Goal: Task Accomplishment & Management: Complete application form

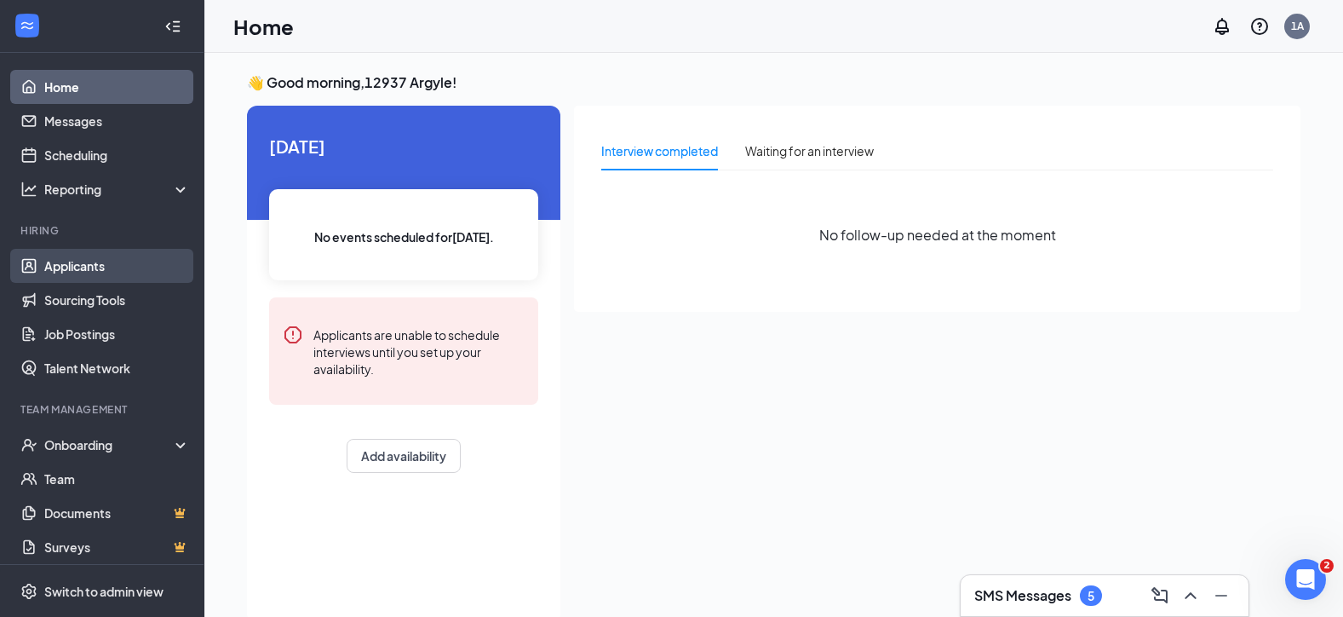
click at [113, 273] on link "Applicants" at bounding box center [117, 266] width 146 height 34
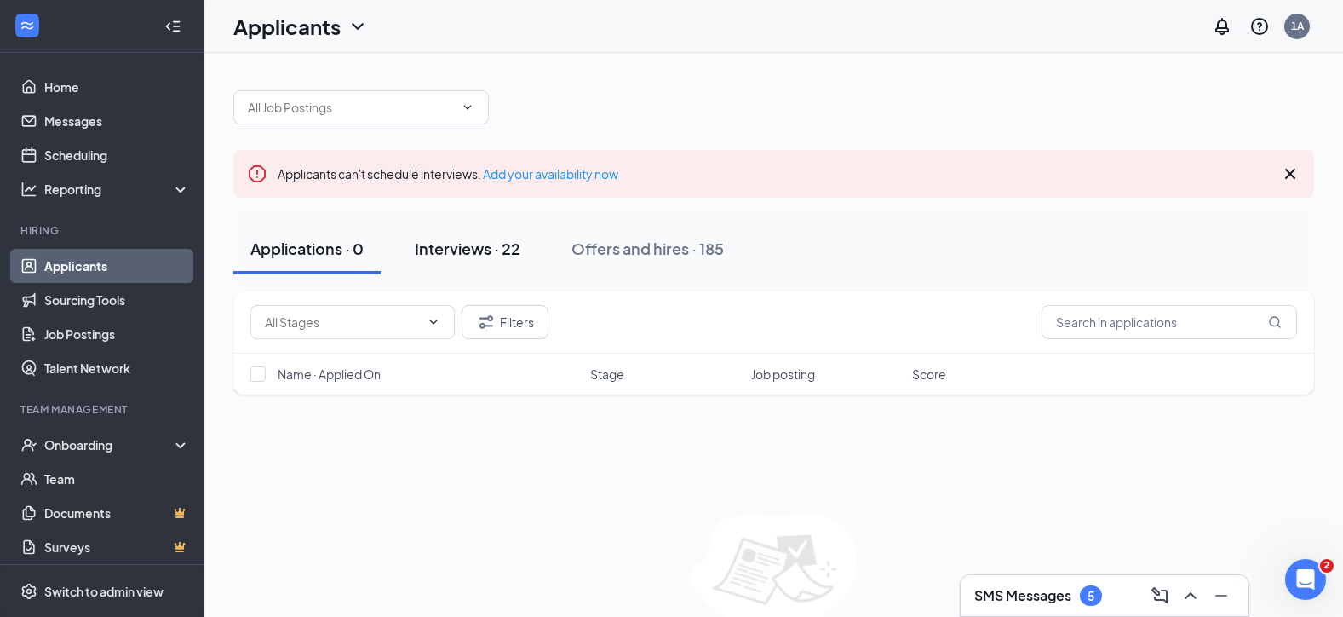
click at [432, 253] on div "Interviews · 22" at bounding box center [468, 248] width 106 height 21
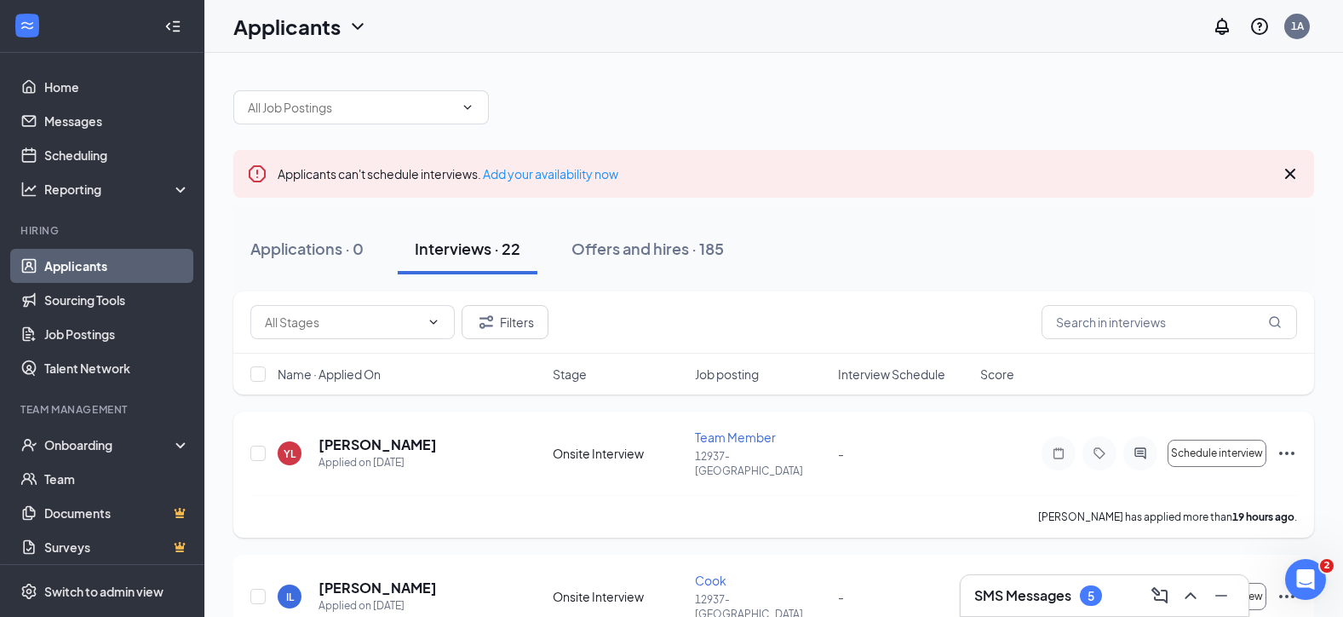
click at [1295, 447] on icon "Ellipses" at bounding box center [1287, 453] width 20 height 20
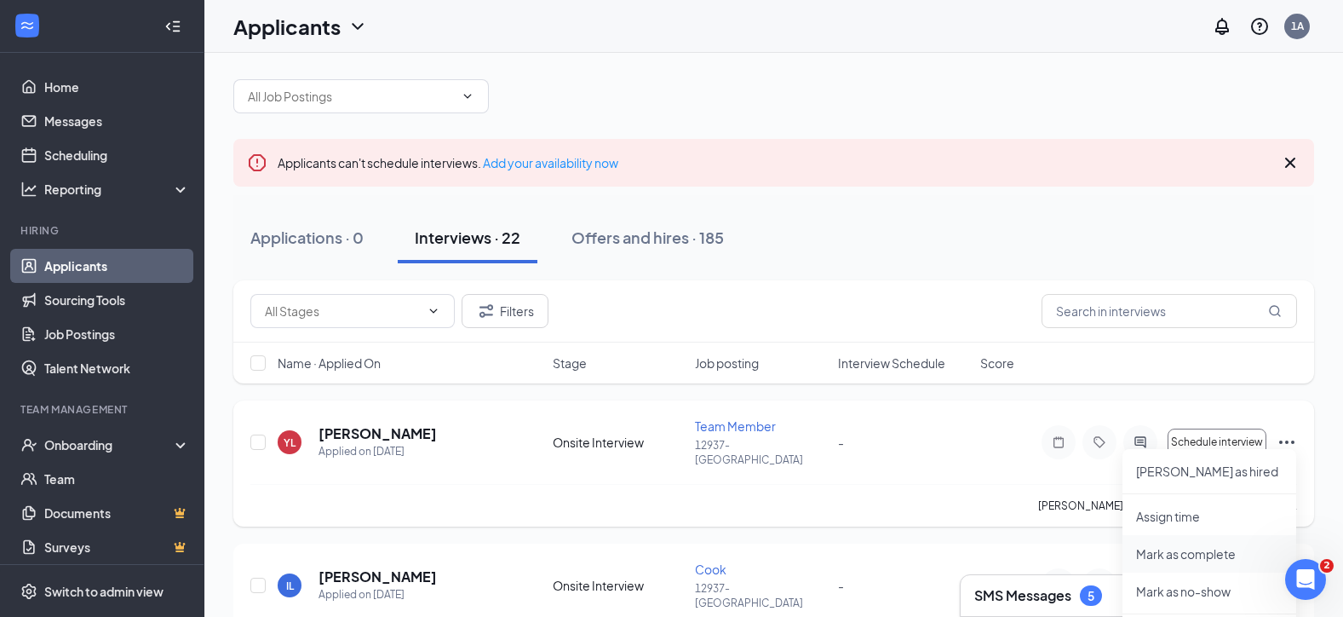
scroll to position [170, 0]
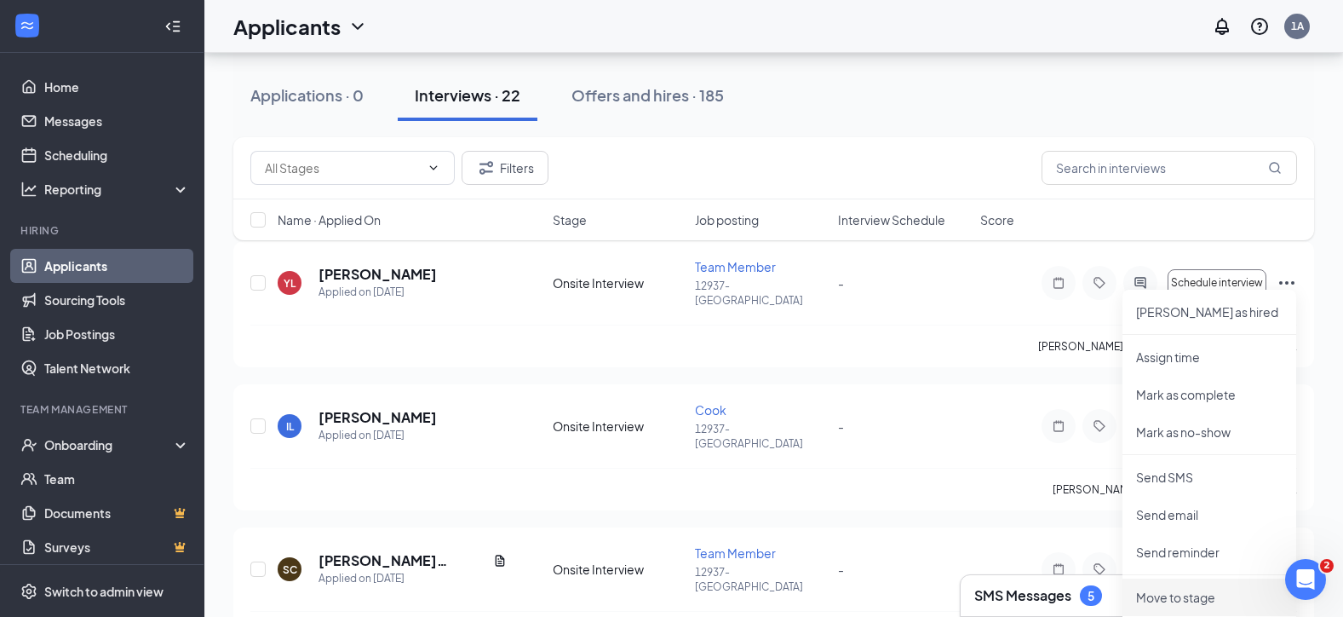
click at [1184, 602] on p "Move to stage" at bounding box center [1209, 597] width 146 height 17
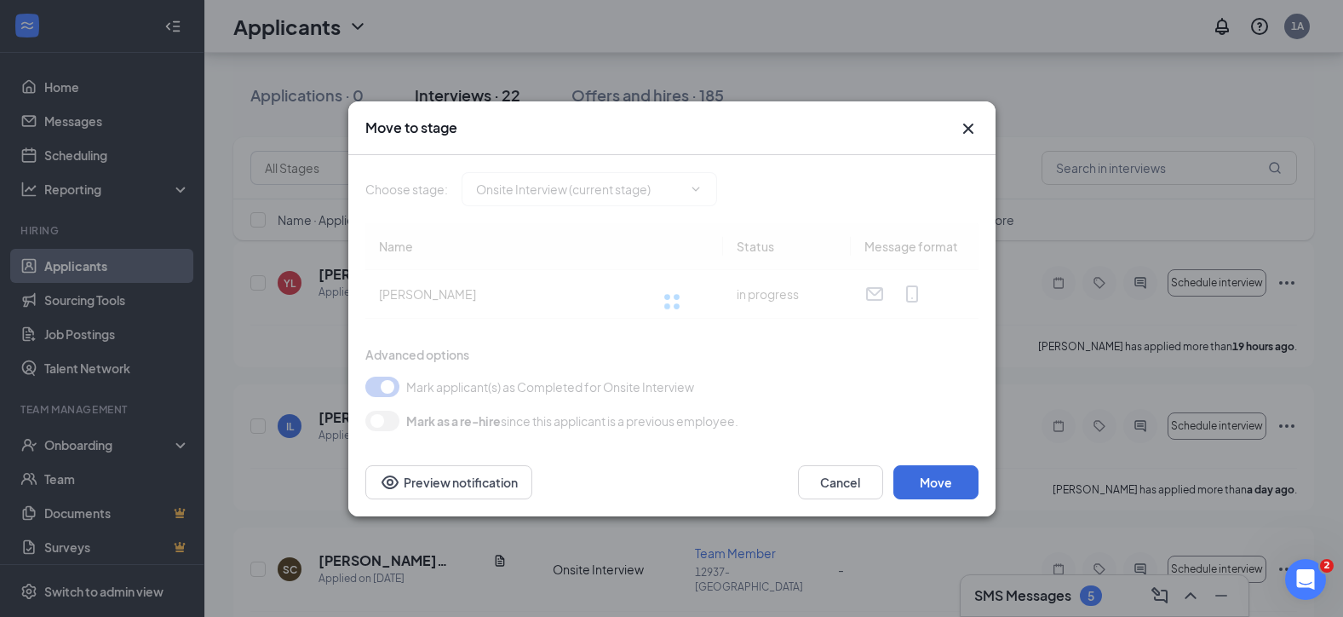
type input "Hiring Complete (final stage)"
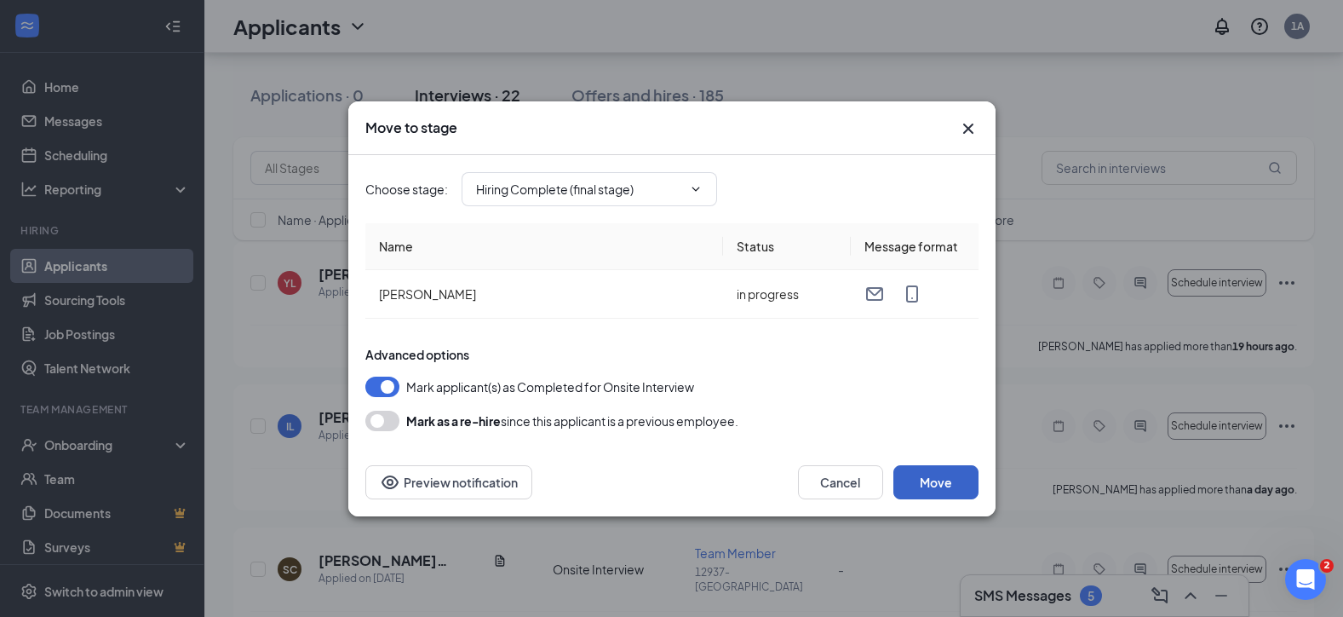
click at [954, 478] on button "Move" at bounding box center [935, 482] width 85 height 34
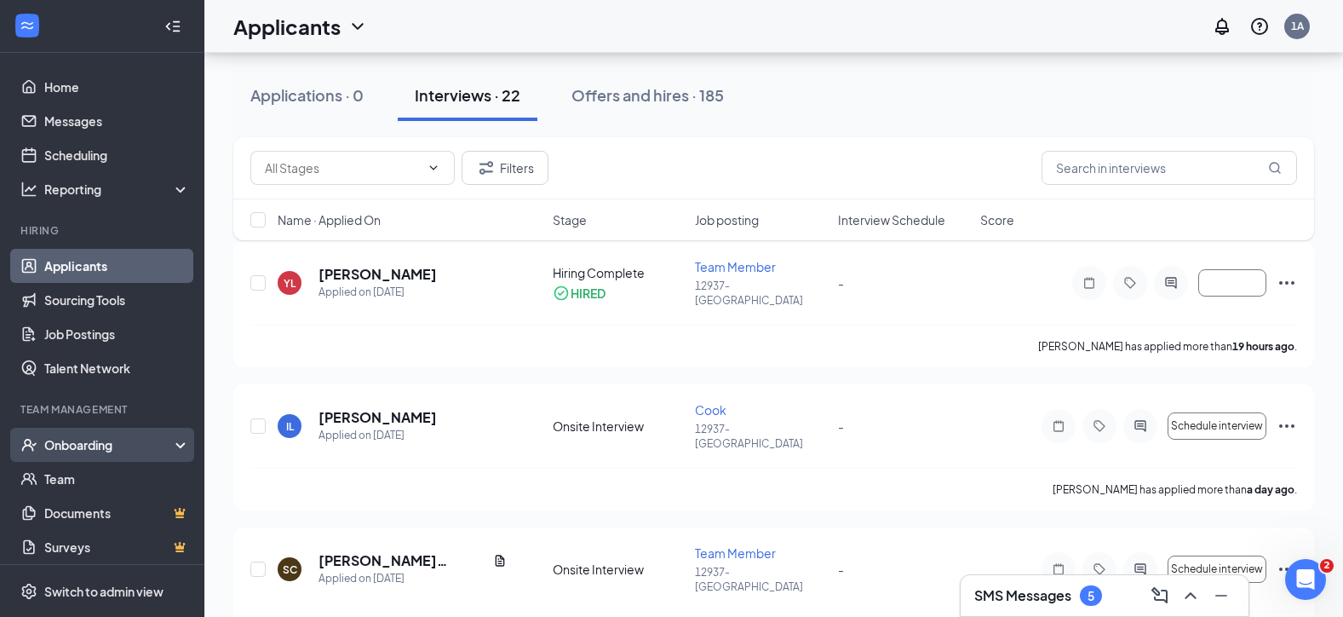
click at [93, 444] on div "Onboarding" at bounding box center [109, 444] width 131 height 17
click at [100, 475] on link "Overview" at bounding box center [117, 479] width 146 height 34
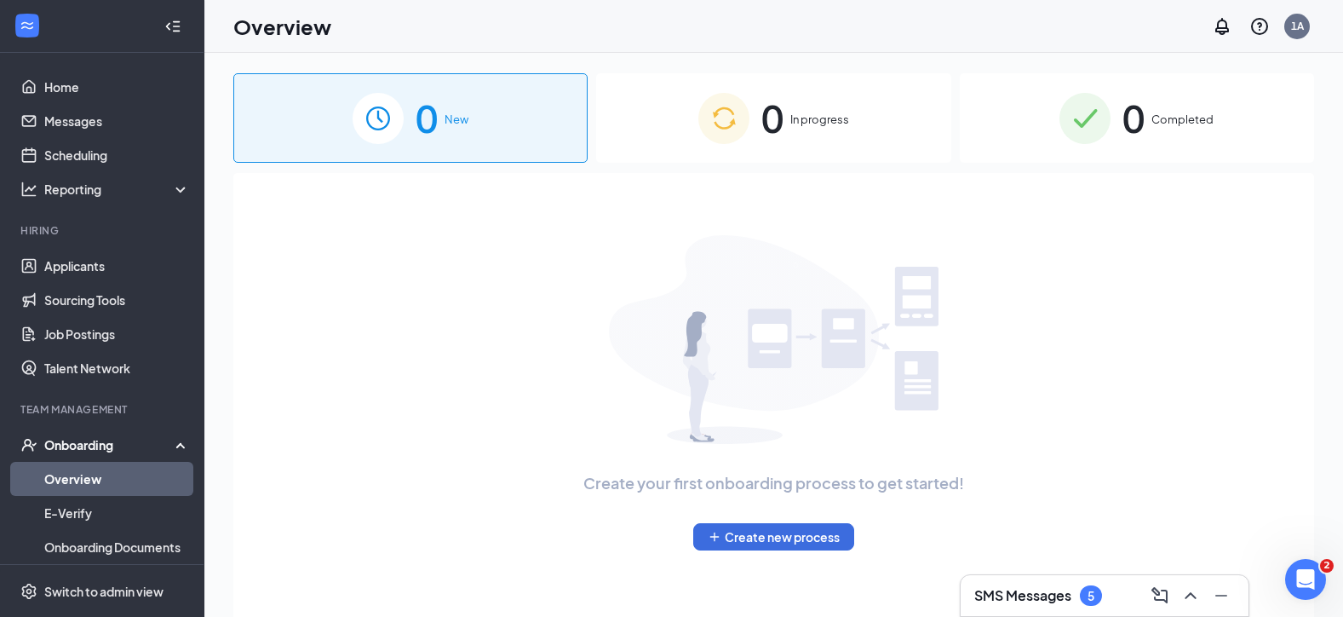
click at [685, 142] on div "0 In progress" at bounding box center [773, 117] width 354 height 89
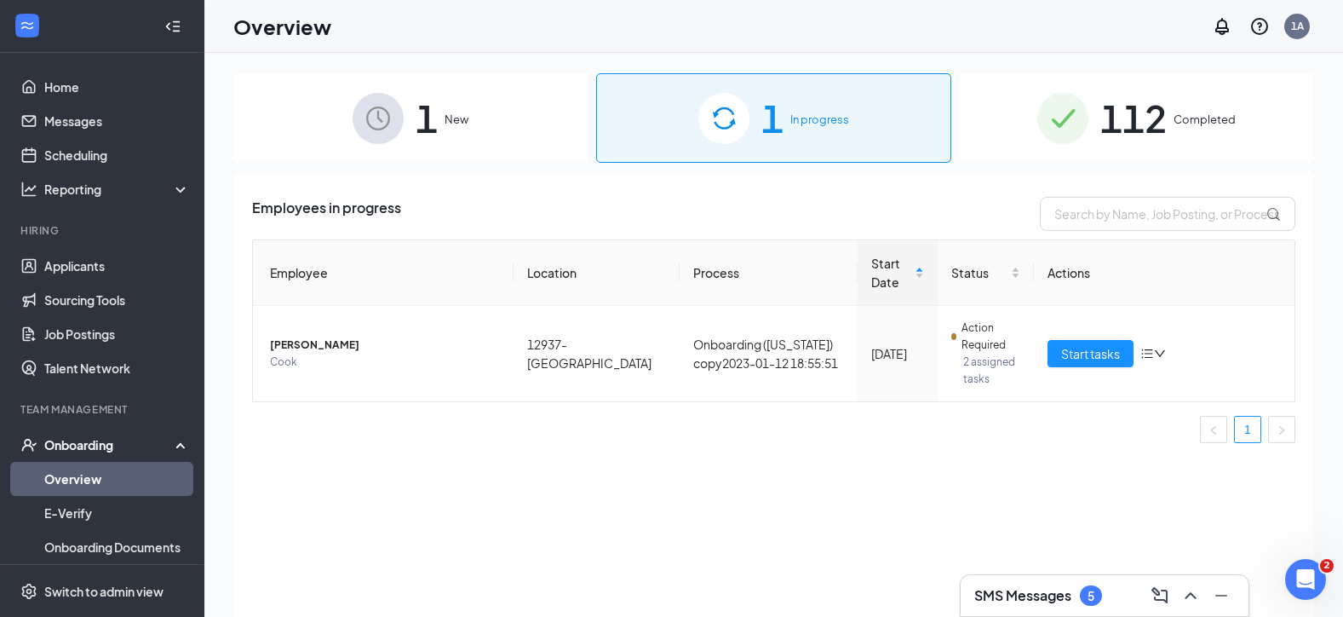
click at [385, 96] on img at bounding box center [378, 118] width 51 height 51
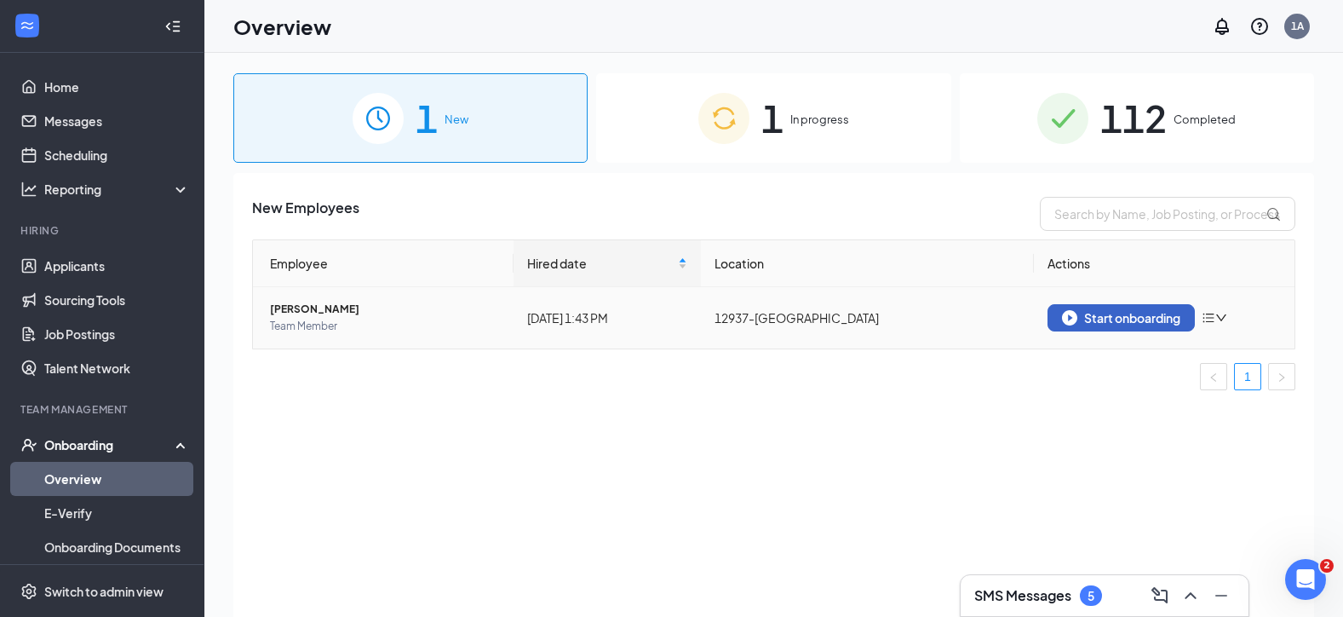
click at [1097, 322] on div "Start onboarding" at bounding box center [1121, 317] width 118 height 15
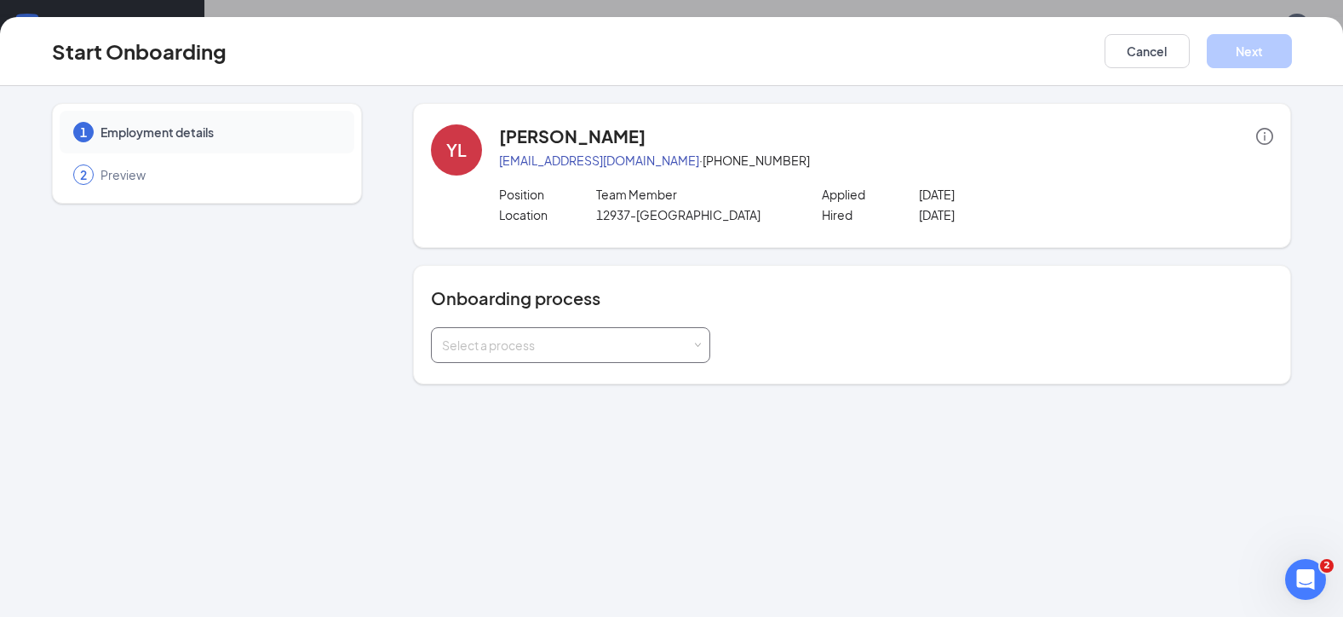
click at [682, 358] on div "Select a process" at bounding box center [570, 345] width 257 height 34
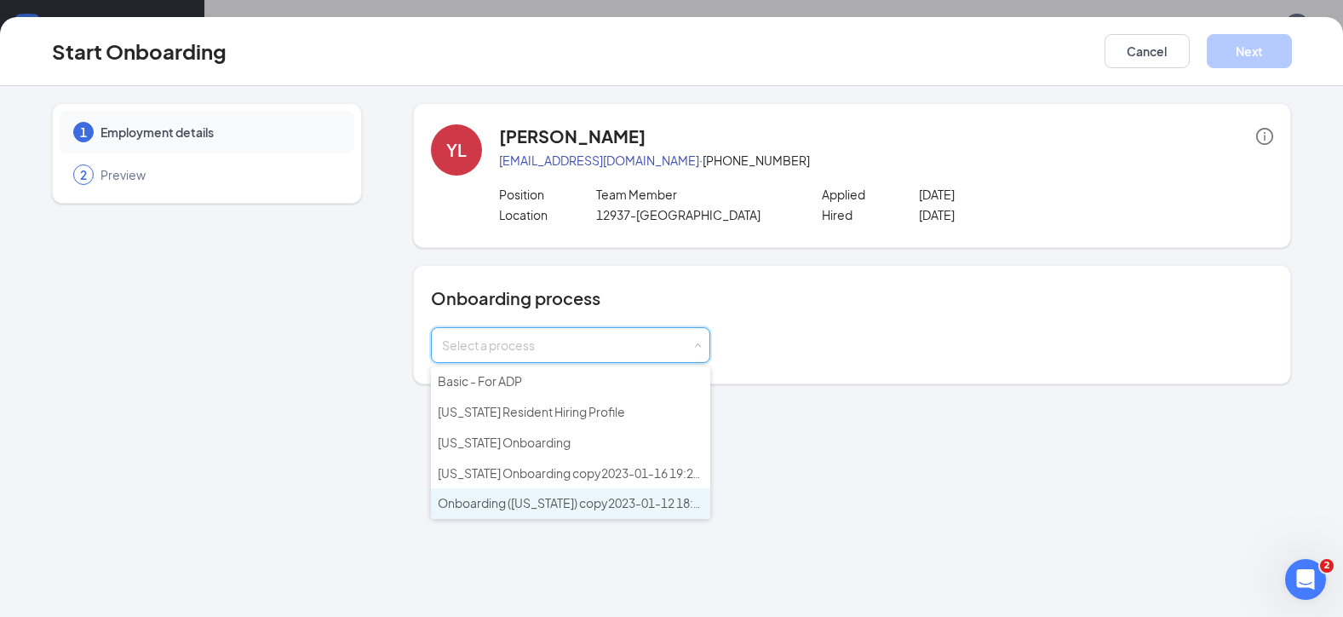
click at [581, 497] on span "Onboarding ([US_STATE]) copy2023-01-12 18:55:51" at bounding box center [581, 502] width 286 height 15
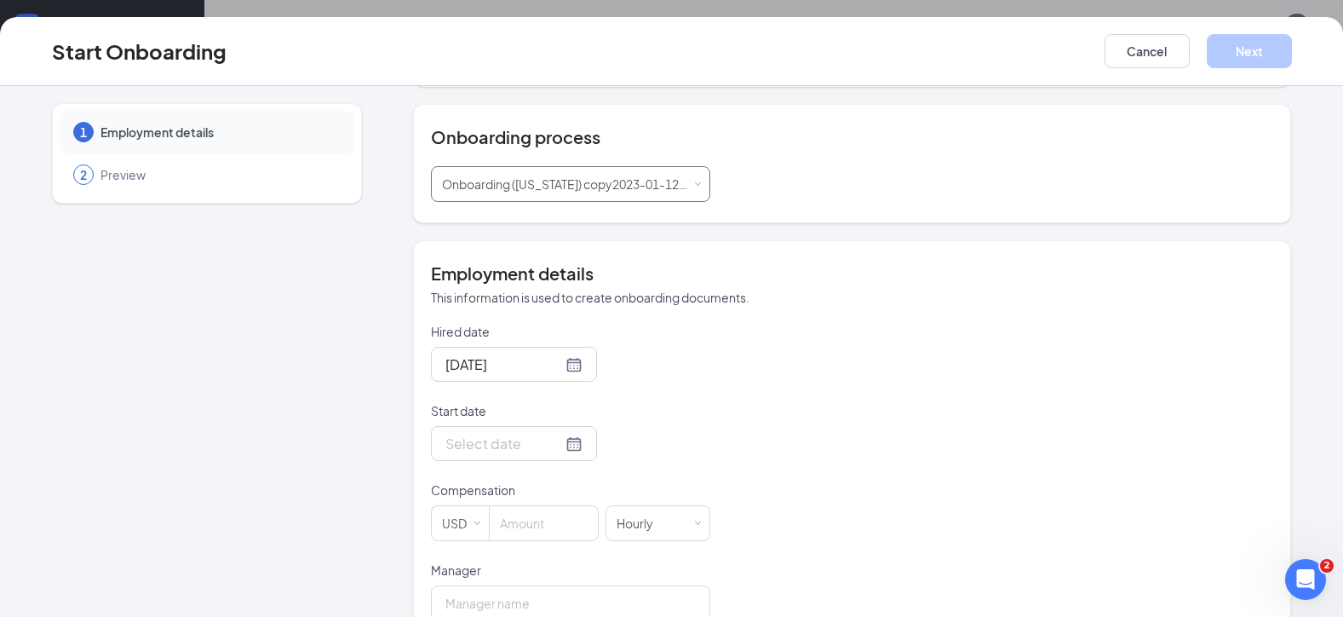
scroll to position [170, 0]
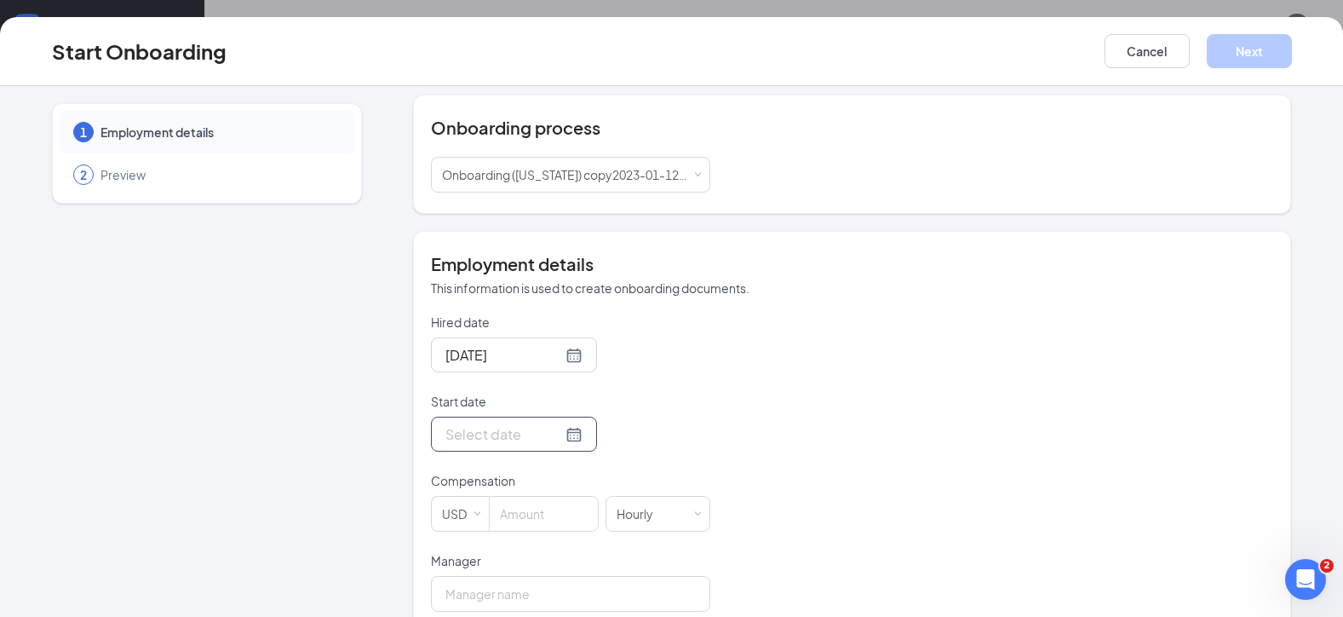
click at [555, 428] on div at bounding box center [513, 433] width 137 height 21
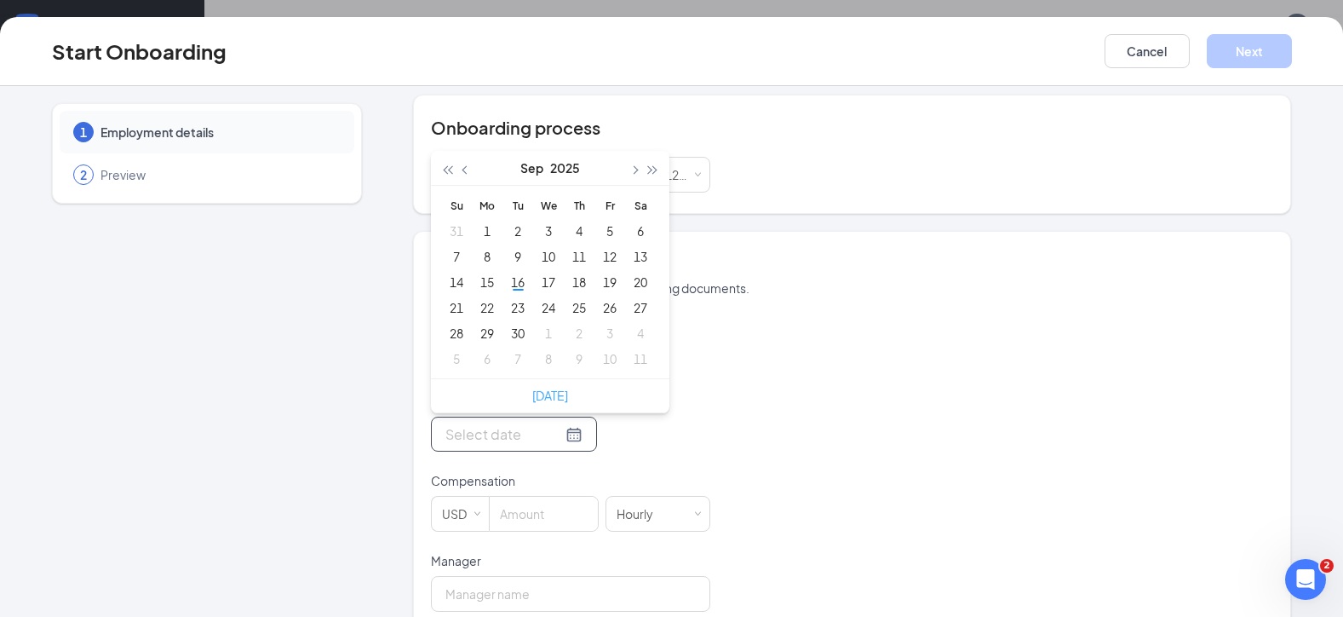
click at [545, 395] on link "[DATE]" at bounding box center [550, 395] width 36 height 15
type input "[DATE]"
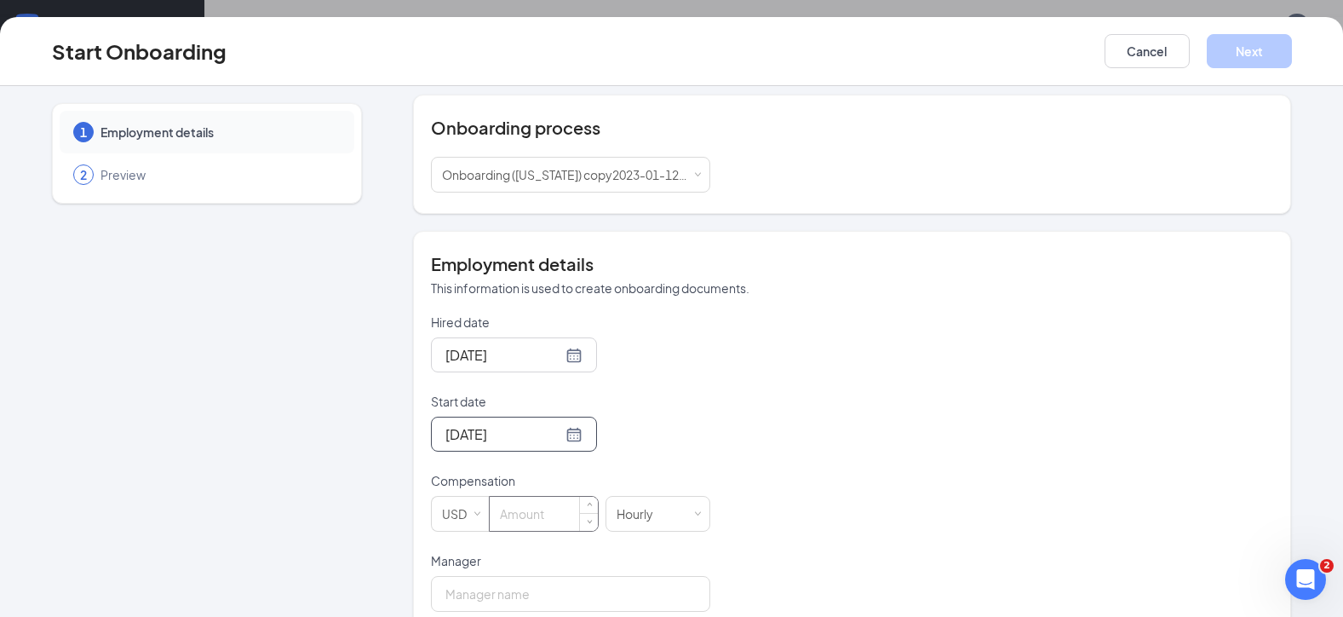
click at [535, 514] on input at bounding box center [544, 514] width 108 height 34
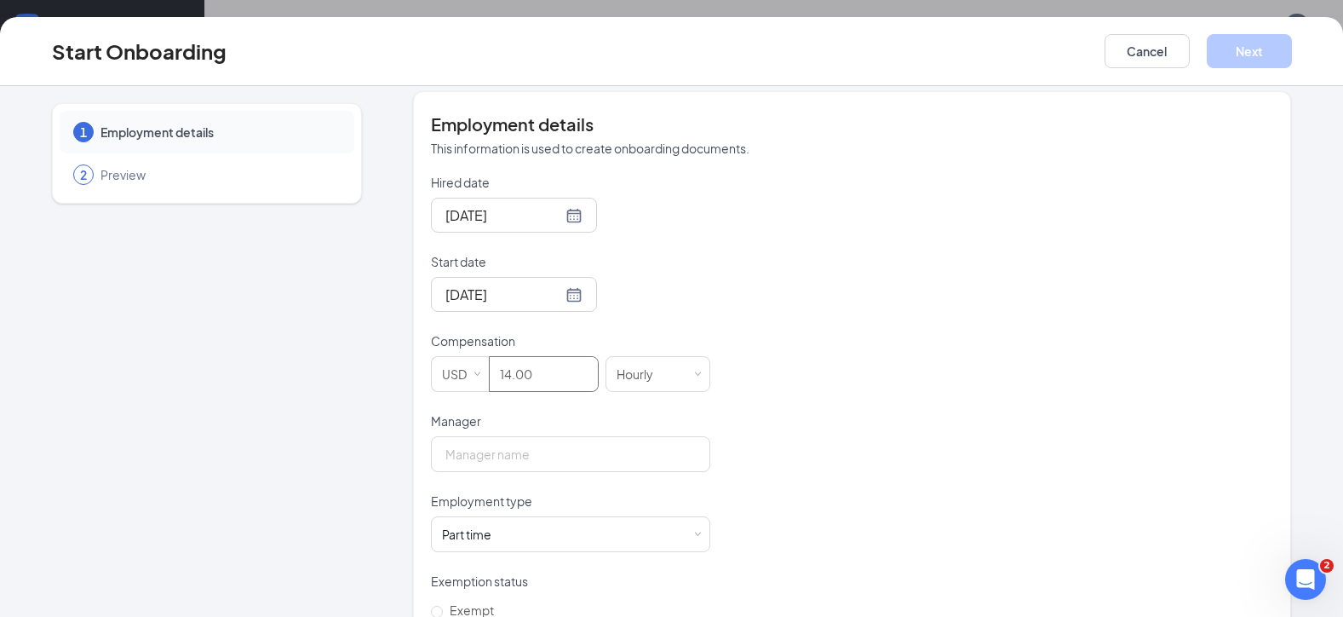
scroll to position [426, 0]
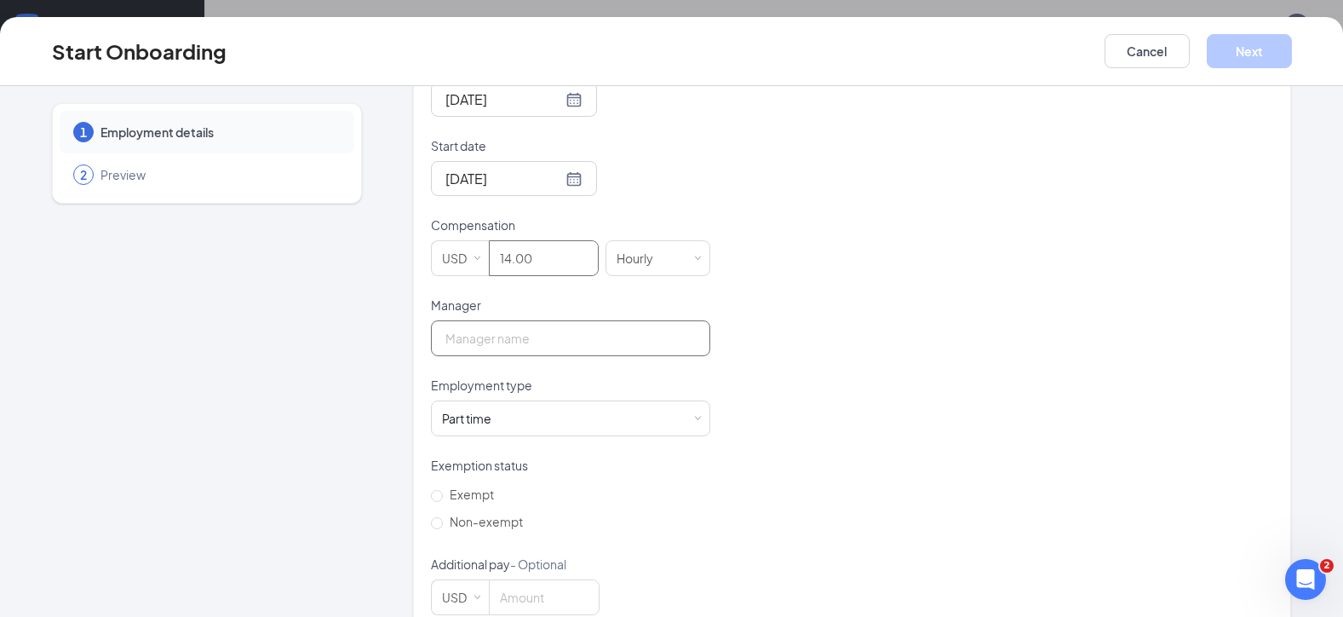
type input "14"
click at [502, 351] on input "Manager" at bounding box center [570, 338] width 279 height 36
type input "antoria"
click at [432, 528] on input "Non-exempt" at bounding box center [437, 523] width 12 height 12
radio input "true"
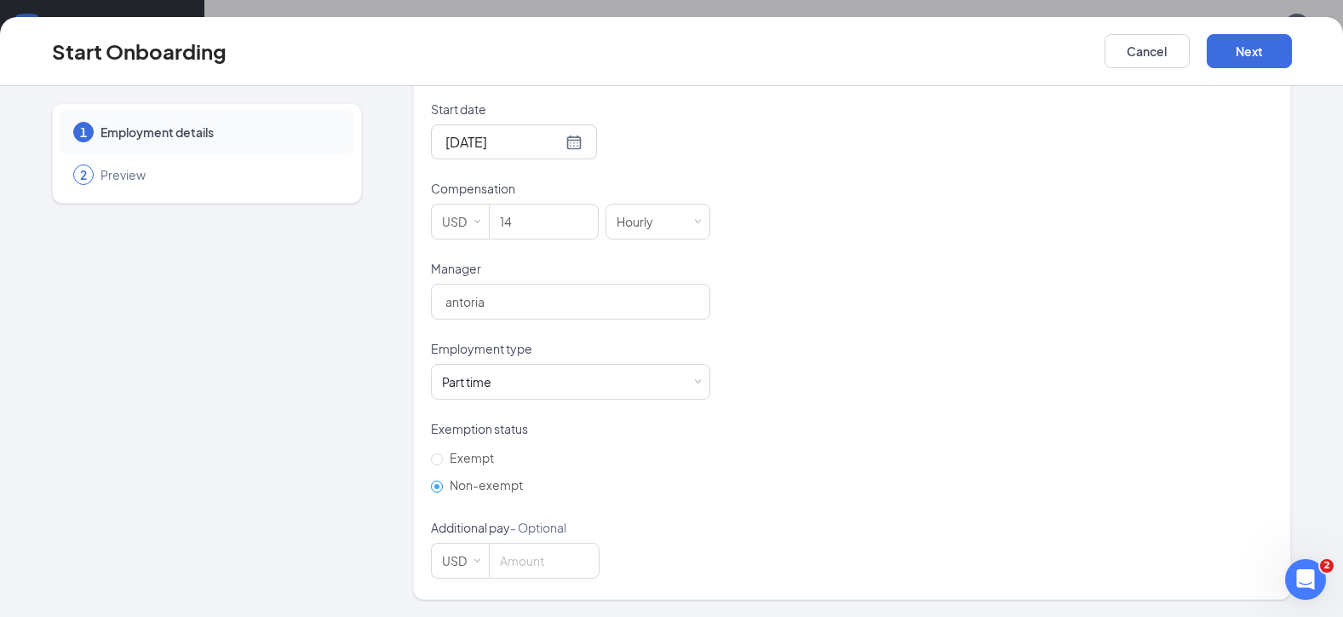
scroll to position [77, 0]
click at [1236, 61] on button "Next" at bounding box center [1249, 51] width 85 height 34
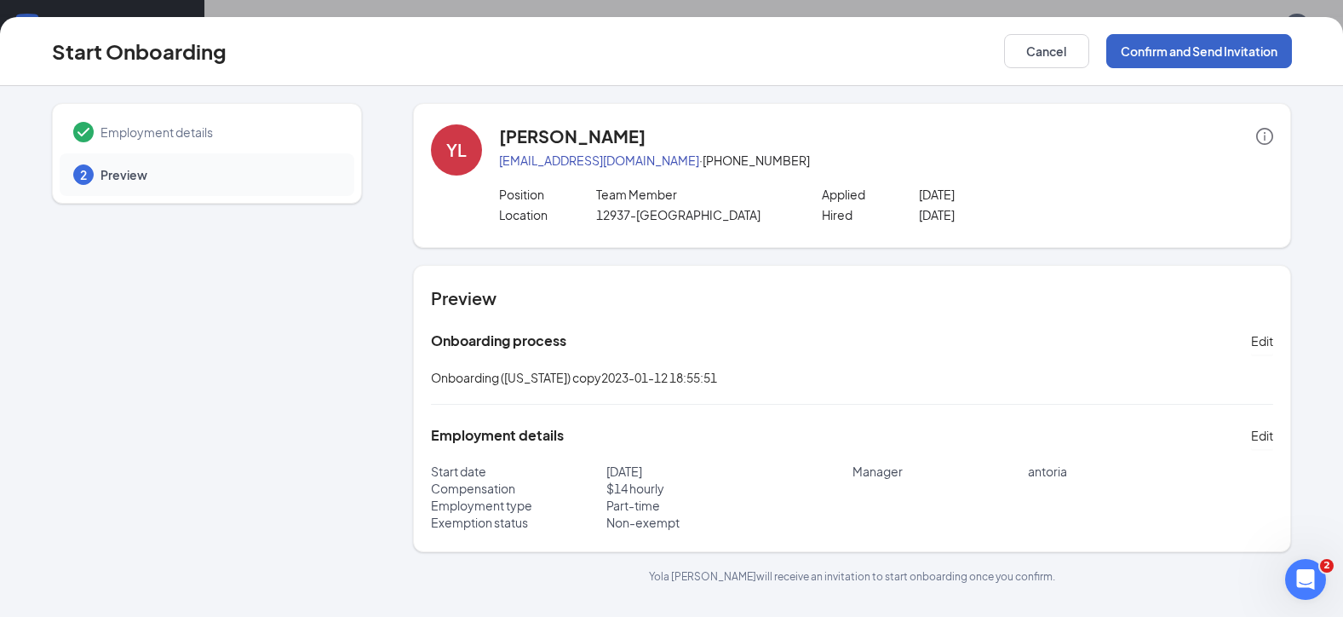
click at [1213, 37] on button "Confirm and Send Invitation" at bounding box center [1199, 51] width 186 height 34
